Goal: Task Accomplishment & Management: Use online tool/utility

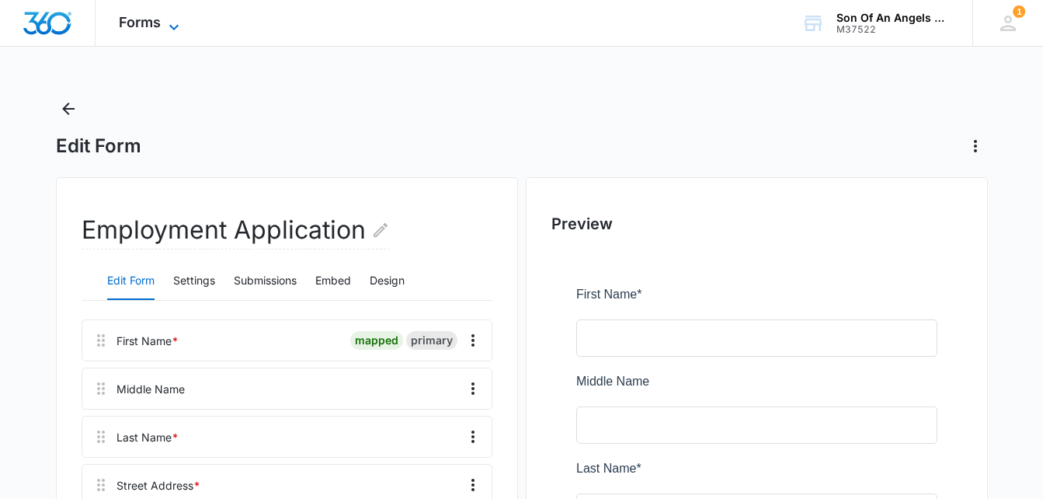
click at [171, 25] on icon at bounding box center [173, 26] width 9 height 5
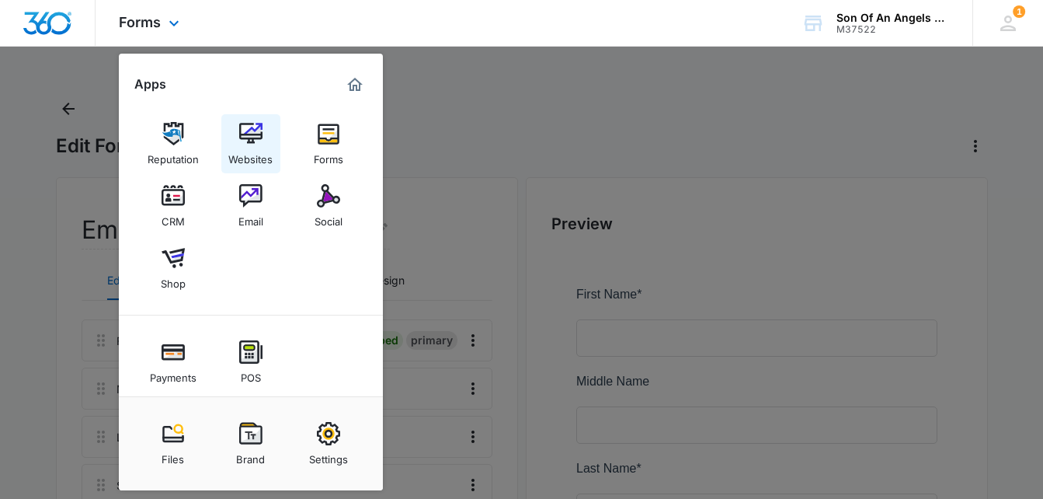
click at [251, 125] on img at bounding box center [250, 133] width 23 height 23
